Goal: Task Accomplishment & Management: Manage account settings

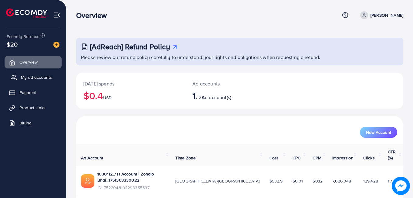
click at [21, 72] on link "My ad accounts" at bounding box center [33, 77] width 57 height 12
